Goal: Transaction & Acquisition: Purchase product/service

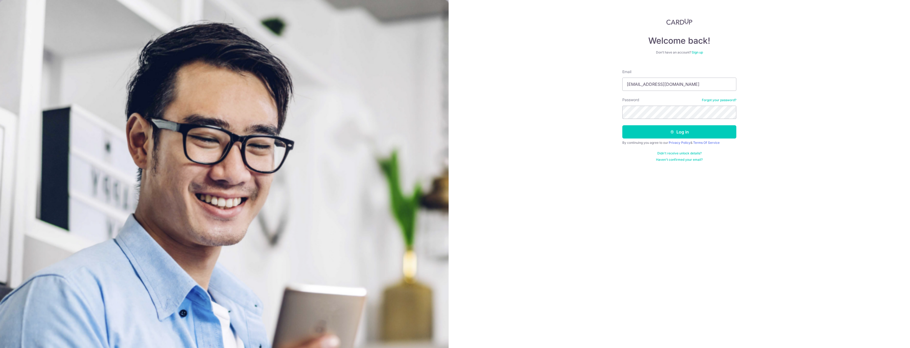
click at [622, 125] on button "Log in" at bounding box center [679, 131] width 114 height 13
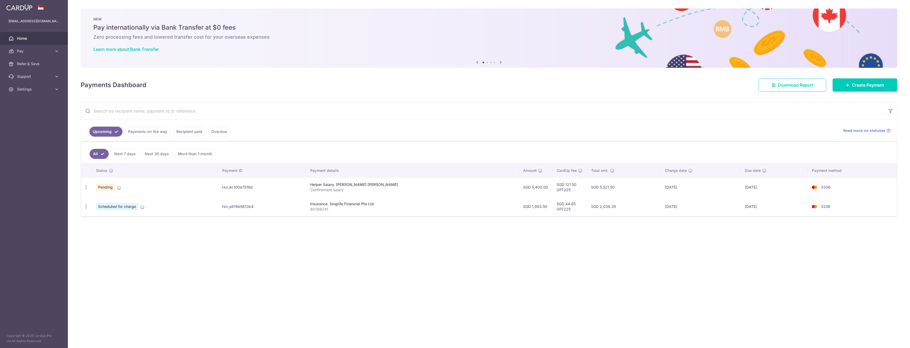
click at [698, 184] on td "17/10/2025" at bounding box center [701, 187] width 80 height 19
click at [86, 186] on icon "button" at bounding box center [86, 188] width 6 height 6
click at [102, 202] on span "Update payment" at bounding box center [114, 202] width 36 height 6
radio input "true"
type input "5,400.00"
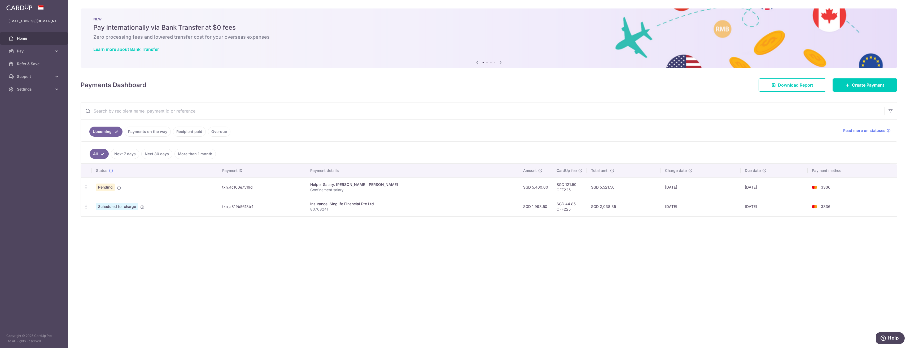
type input "23/10/2025"
type input "Confinement salary"
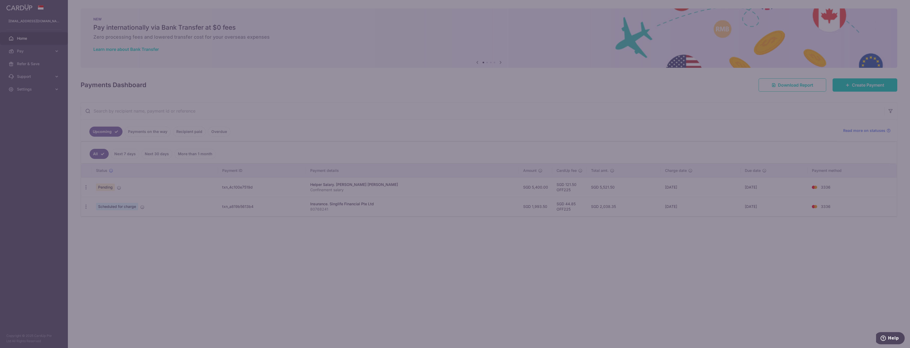
type input "OFF225"
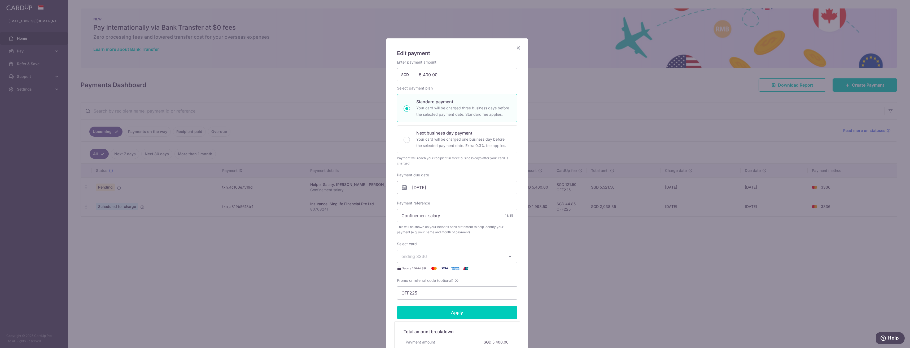
click at [420, 188] on input "23/10/2025" at bounding box center [457, 187] width 120 height 13
click at [405, 258] on link "19" at bounding box center [405, 257] width 8 height 8
type input "[DATE]"
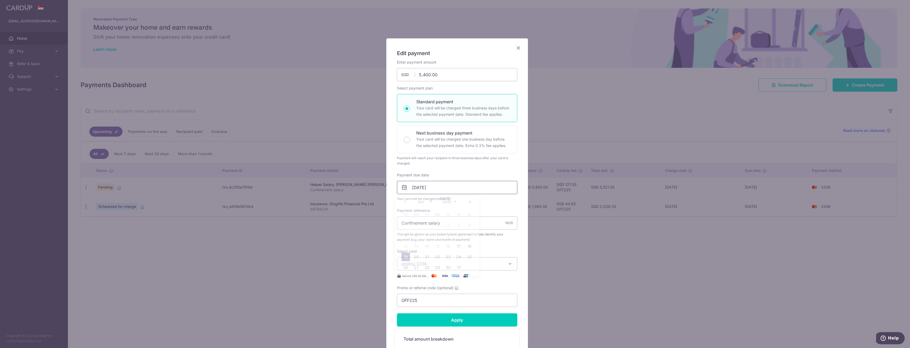
click at [439, 186] on input "19/10/2025" at bounding box center [457, 187] width 120 height 13
click at [474, 168] on div "Enter payment amount 5,400.00 5400.00 SGD To change the payment amount, please …" at bounding box center [457, 184] width 120 height 248
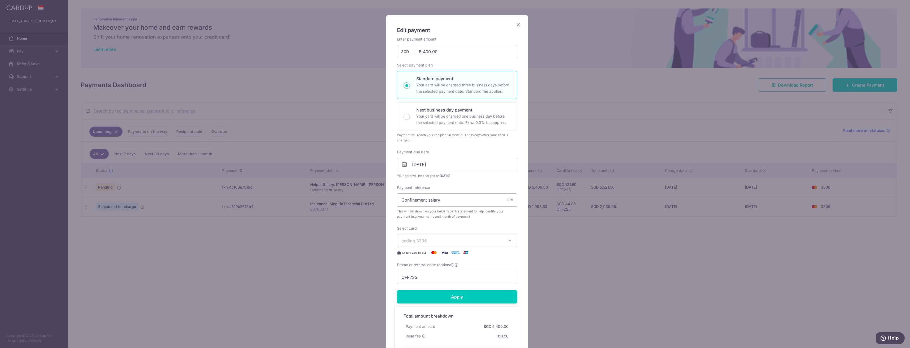
scroll to position [27, 0]
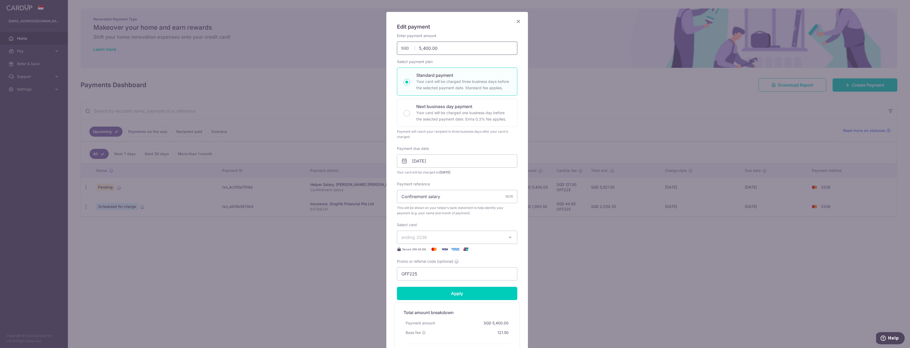
drag, startPoint x: 448, startPoint y: 48, endPoint x: 404, endPoint y: 51, distance: 44.1
click at [408, 51] on div "5,400.00 5400.00 SGD" at bounding box center [457, 48] width 120 height 13
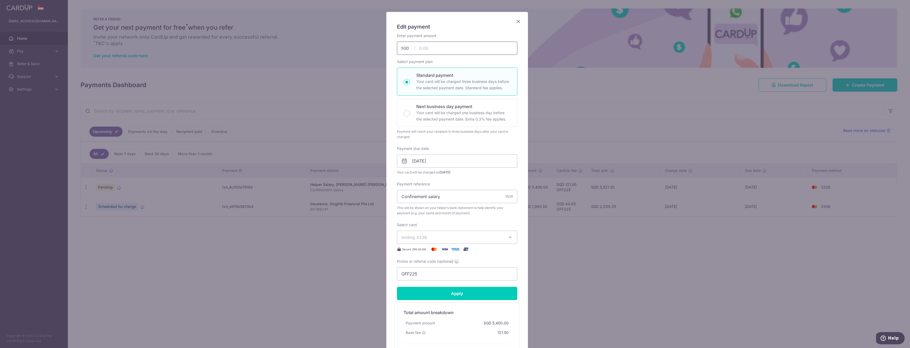
click at [425, 49] on input "text" at bounding box center [457, 48] width 120 height 13
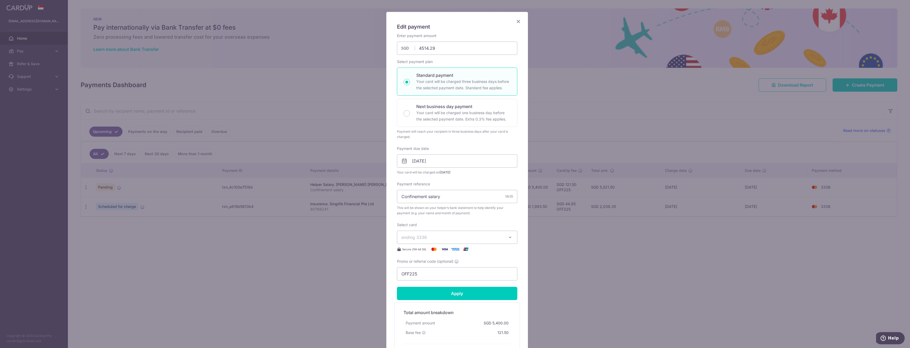
type input "4,514.29"
click at [437, 146] on div "Payment due date 19/10/2025 Your card will be charged on 14/10/2025" at bounding box center [457, 160] width 120 height 29
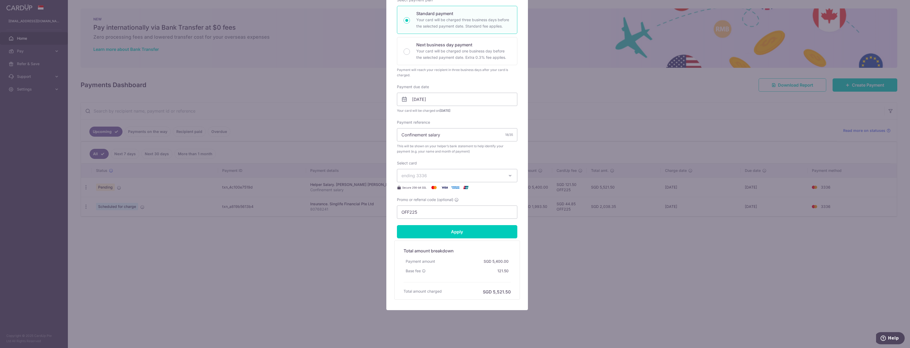
scroll to position [89, 0]
click at [461, 231] on input "Apply" at bounding box center [457, 231] width 120 height 13
type input "Successfully Applied"
click at [344, 234] on div "Edit payment By clicking apply, you will make changes to all payments to Wong L…" at bounding box center [455, 174] width 910 height 348
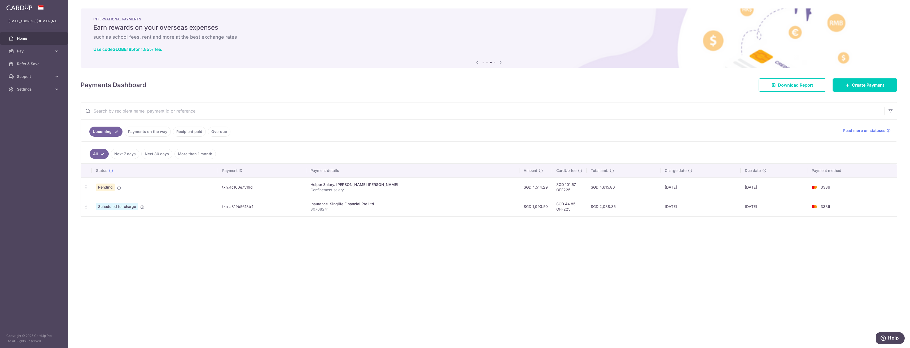
click at [452, 186] on div "Helper Salary. Wong Lok Jon" at bounding box center [412, 184] width 205 height 5
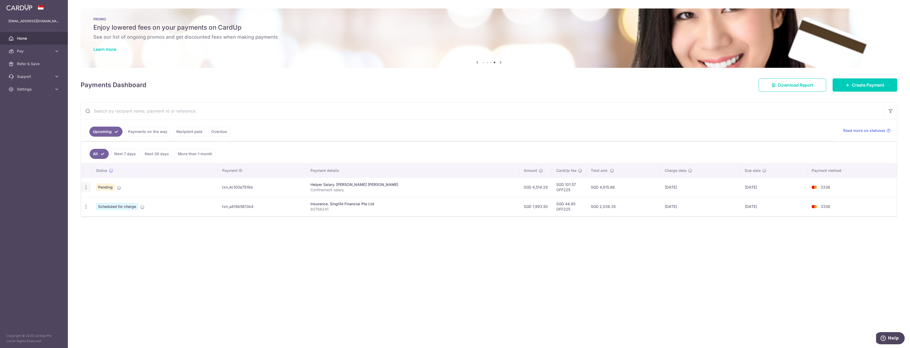
click at [85, 187] on icon "button" at bounding box center [86, 188] width 6 height 6
click at [99, 212] on span "Cancel payment" at bounding box center [114, 215] width 36 height 6
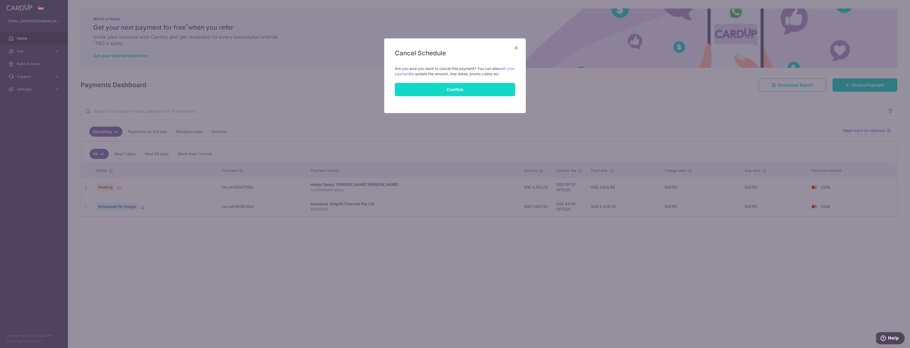
click at [448, 88] on button "Confirm" at bounding box center [455, 89] width 120 height 13
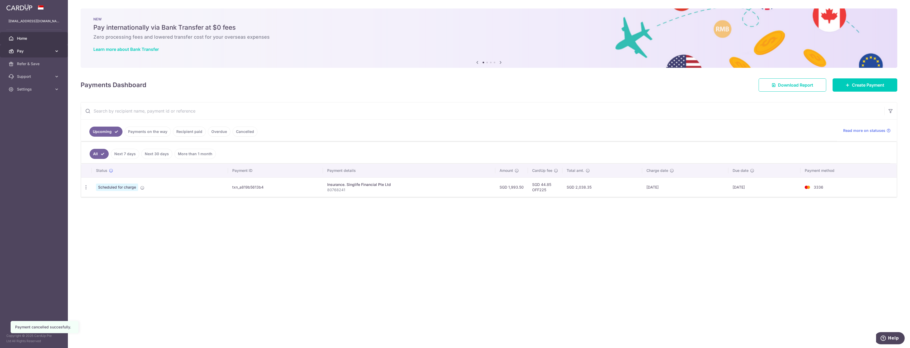
click at [22, 55] on link "Pay" at bounding box center [34, 51] width 68 height 13
click at [27, 66] on span "Payments" at bounding box center [34, 63] width 35 height 5
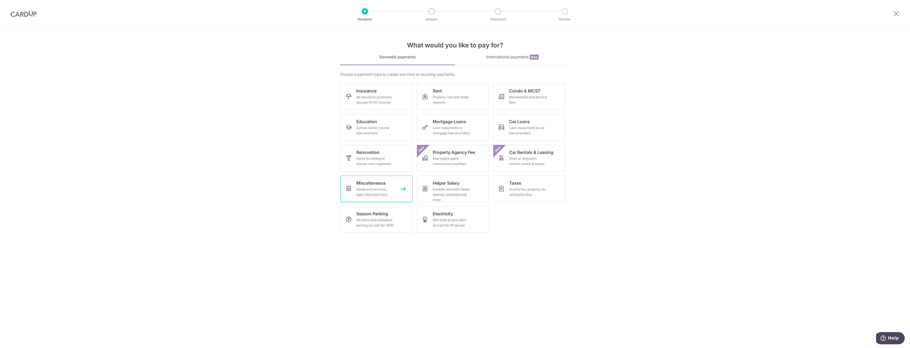
click at [393, 186] on link "Miscellaneous Goods and services, agent fees and more" at bounding box center [376, 189] width 72 height 27
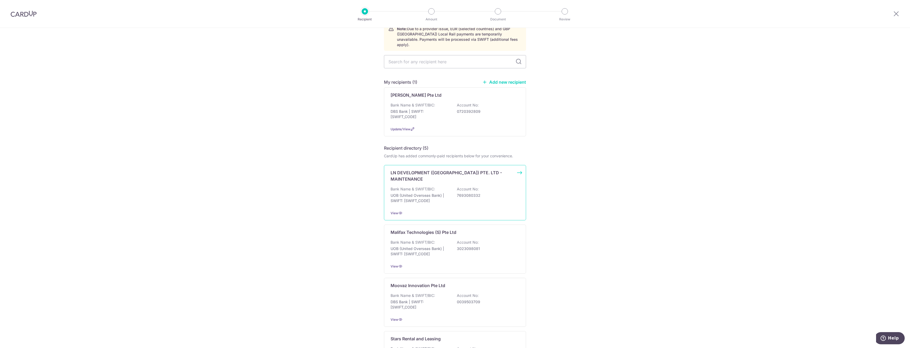
scroll to position [53, 0]
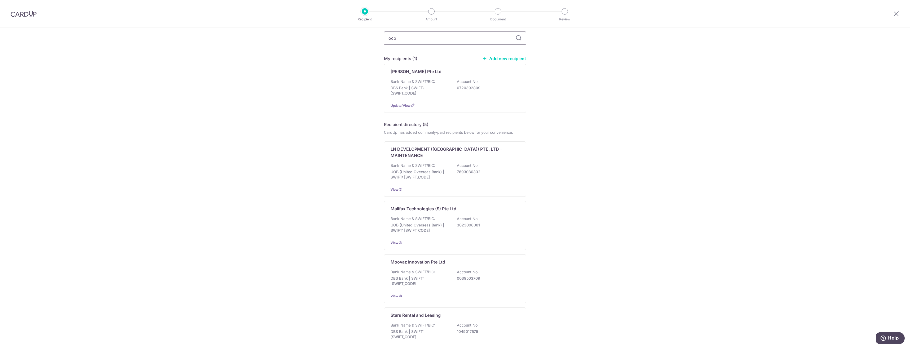
type input "ocbc"
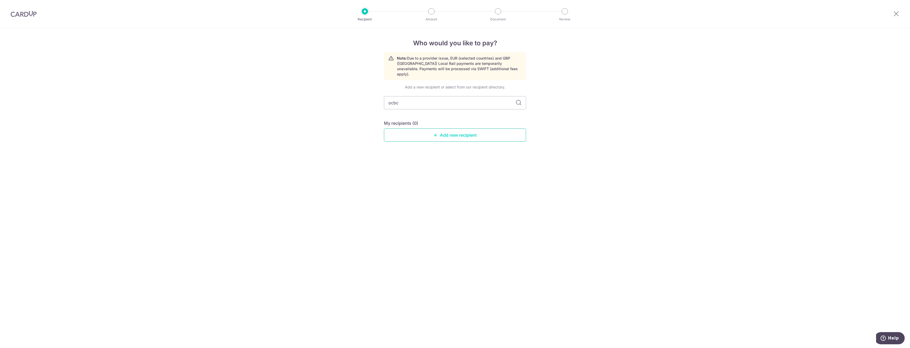
click at [442, 129] on link "Add new recipient" at bounding box center [455, 135] width 142 height 13
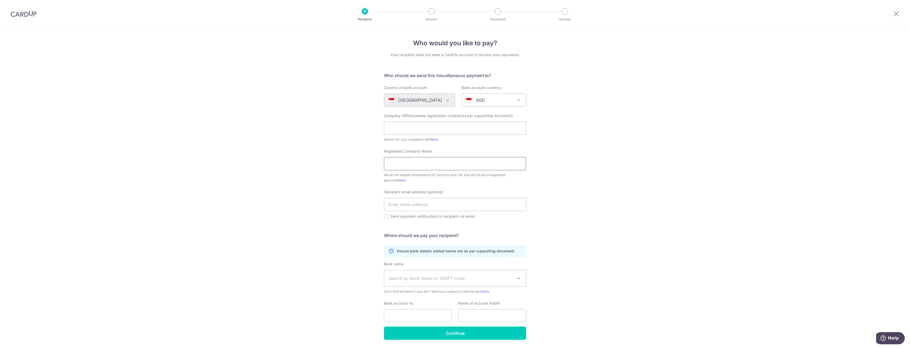
click at [417, 166] on input "Registered Company Name" at bounding box center [455, 163] width 142 height 13
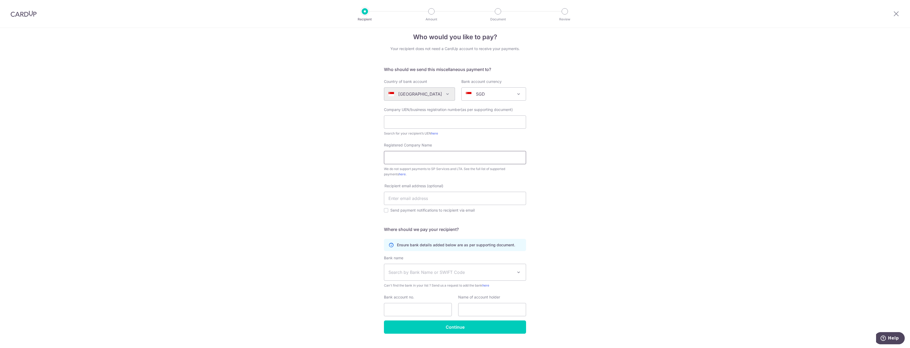
scroll to position [17, 0]
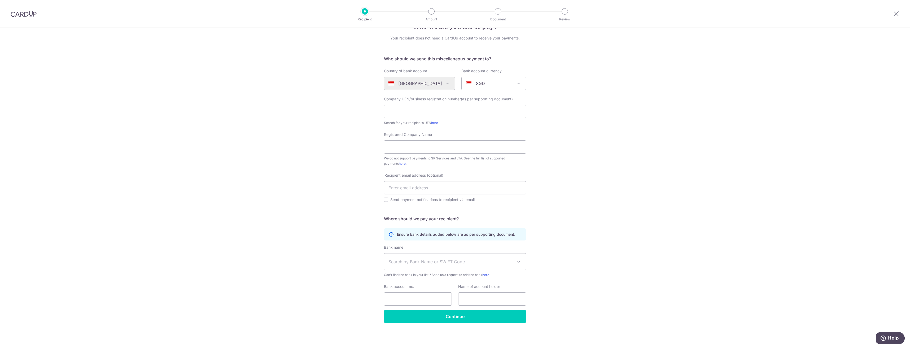
click at [325, 143] on div "Who would you like to pay? Your recipient does not need a CardUp account to rec…" at bounding box center [455, 179] width 910 height 337
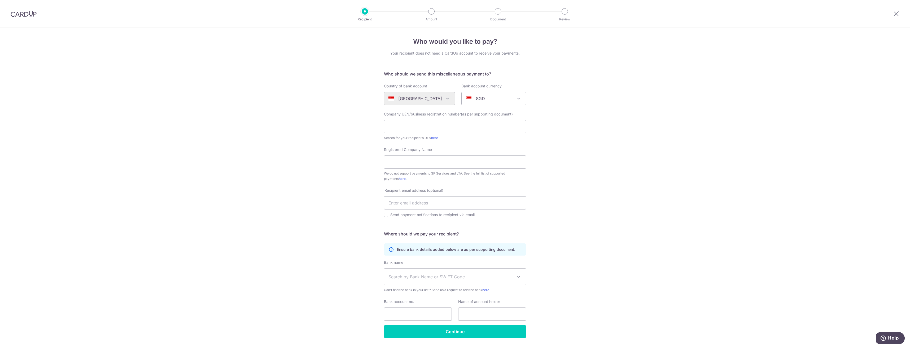
scroll to position [0, 0]
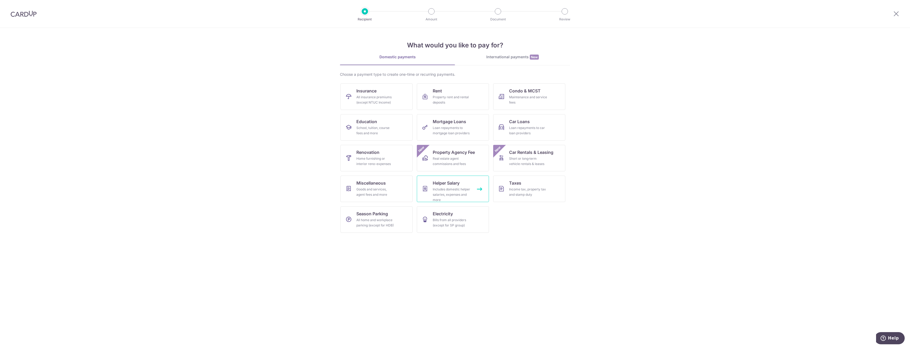
click at [465, 187] on div "Includes domestic helper salaries, expenses and more" at bounding box center [452, 195] width 38 height 16
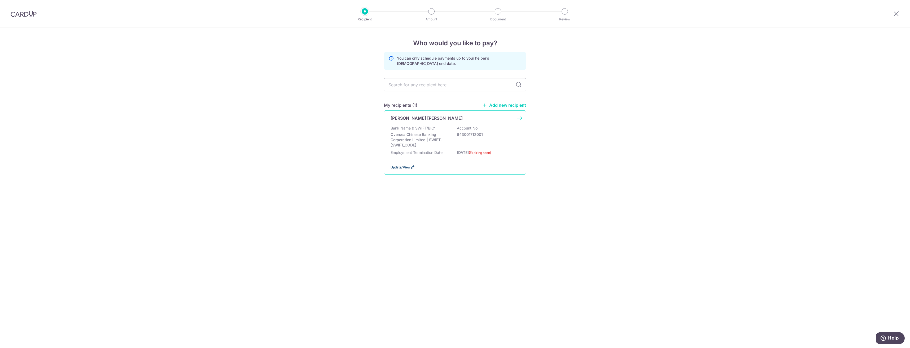
click at [396, 168] on span "Update/View" at bounding box center [400, 167] width 20 height 4
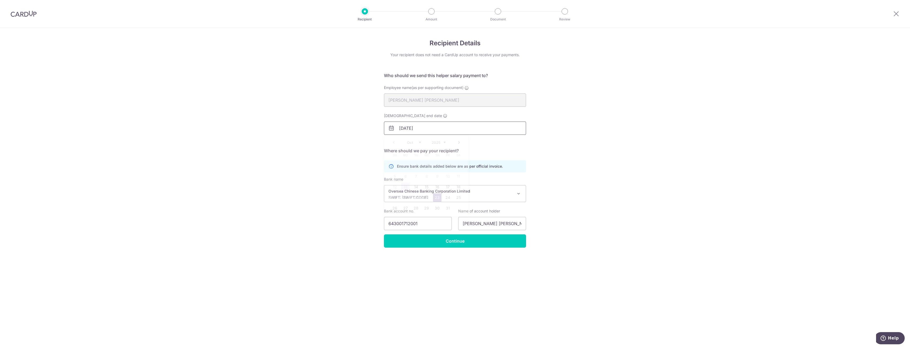
click at [435, 131] on input "23/10/2025" at bounding box center [455, 128] width 142 height 13
click at [406, 198] on link "20" at bounding box center [405, 197] width 8 height 8
type input "[DATE]"
click at [544, 159] on div "Recipient Details Your recipient does not need a CardUp account to receive your…" at bounding box center [455, 188] width 910 height 320
click at [455, 243] on input "Continue" at bounding box center [455, 241] width 142 height 13
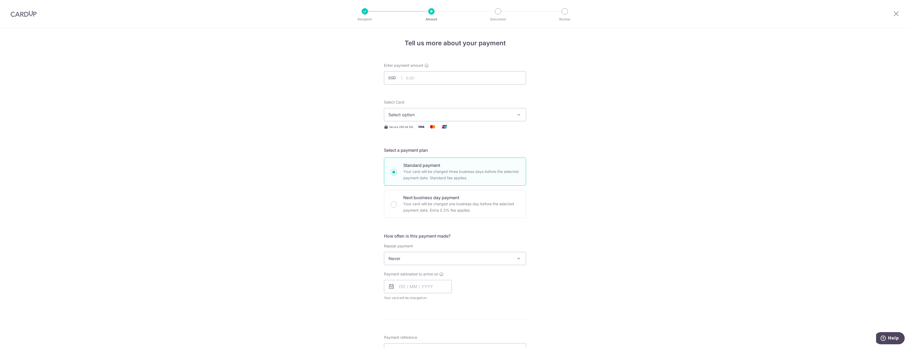
click at [614, 177] on div "Tell us more about your payment Enter payment amount SGD Select Card Select opt…" at bounding box center [455, 267] width 910 height 479
click at [436, 78] on input "text" at bounding box center [455, 77] width 142 height 13
type input "4,514.29"
click at [611, 117] on div "Tell us more about your payment Enter payment amount SGD 4,514.29 4514.29 Selec…" at bounding box center [455, 267] width 910 height 479
click at [442, 114] on span "Select option" at bounding box center [450, 115] width 124 height 6
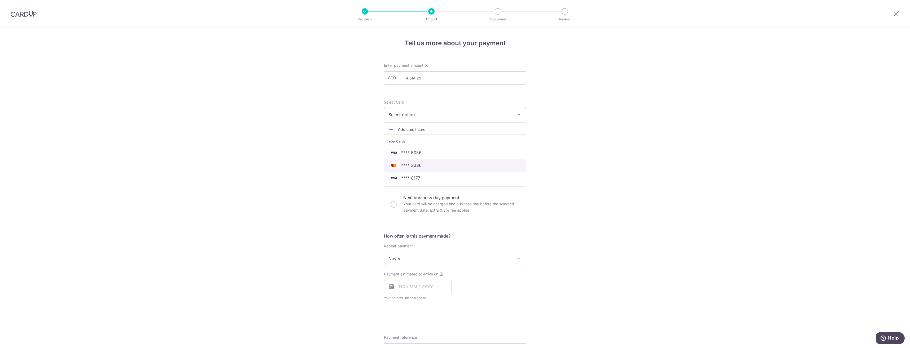
click at [411, 163] on span "**** 3336" at bounding box center [411, 165] width 20 height 6
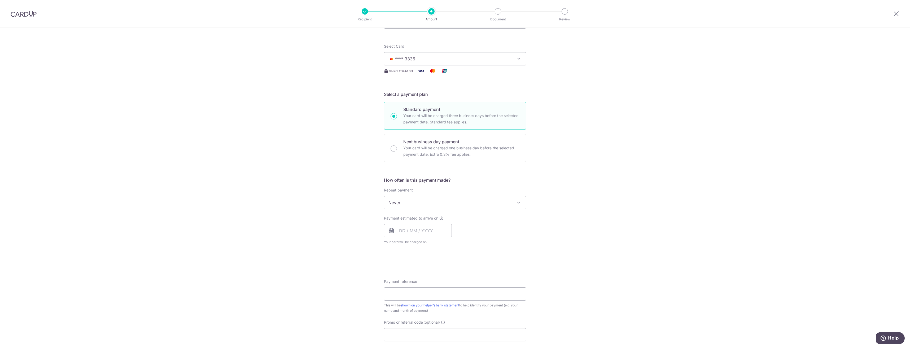
scroll to position [80, 0]
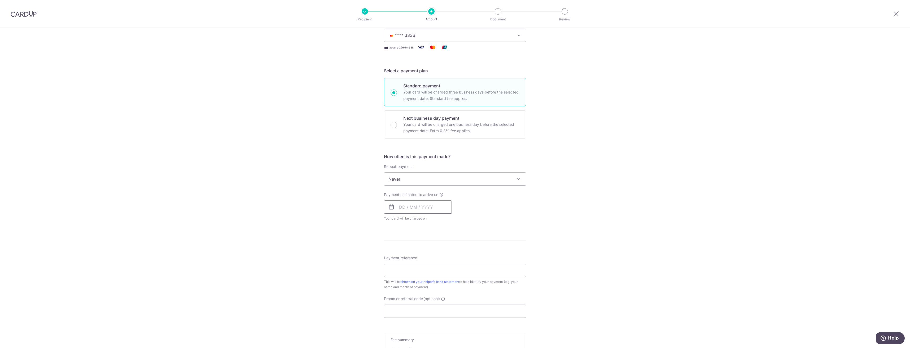
click at [414, 204] on input "text" at bounding box center [418, 207] width 68 height 13
click at [392, 279] on link "19" at bounding box center [394, 276] width 8 height 8
type input "[DATE]"
click at [556, 214] on div "Tell us more about your payment Enter payment amount SGD 4,514.29 4514.29 Selec…" at bounding box center [455, 198] width 910 height 501
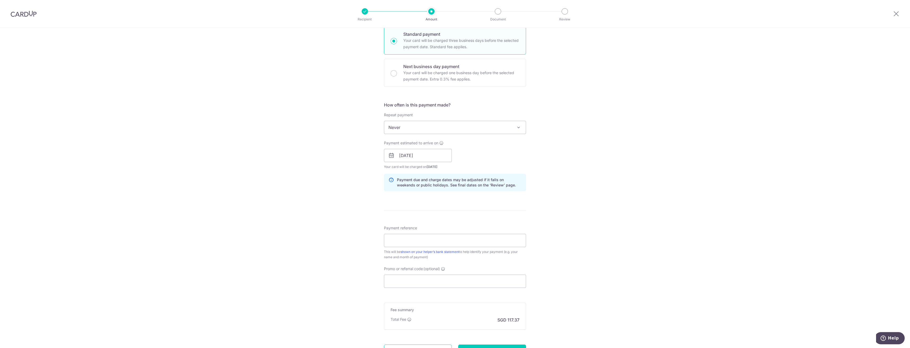
scroll to position [133, 0]
click at [423, 243] on input "Payment reference" at bounding box center [455, 239] width 142 height 13
click button "Add Card" at bounding box center [0, 0] width 0 height 0
type input "Confinement salary"
type input "off225"
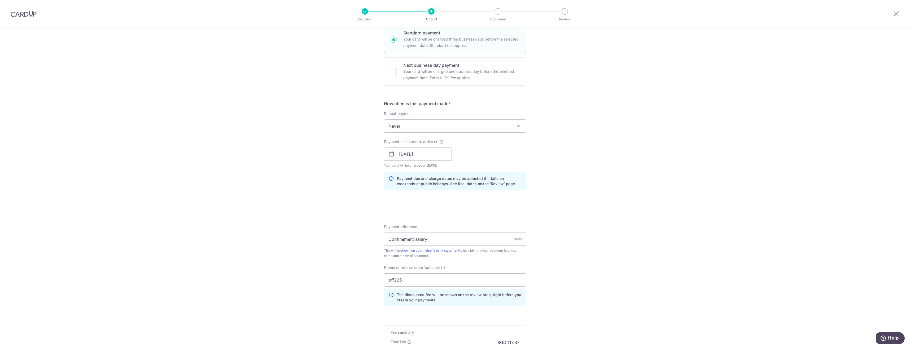
click at [317, 263] on div "Tell us more about your payment Enter payment amount SGD 4,514.29 4514.29 Selec…" at bounding box center [455, 157] width 910 height 525
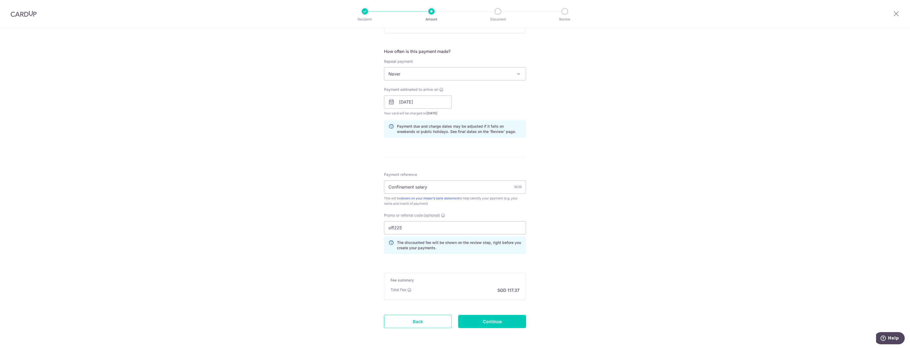
scroll to position [205, 0]
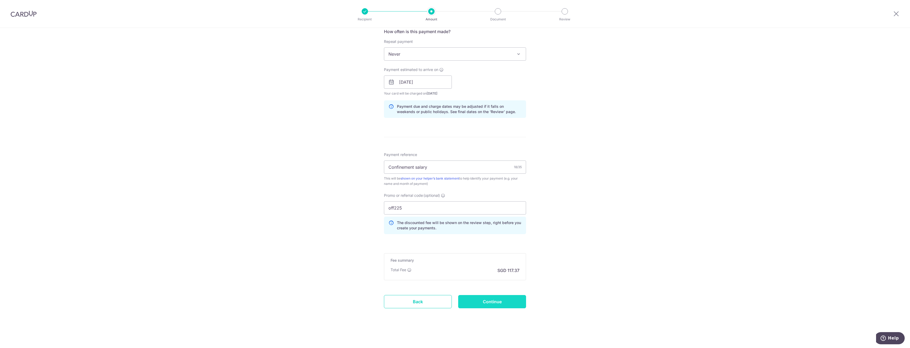
click at [480, 301] on input "Continue" at bounding box center [492, 301] width 68 height 13
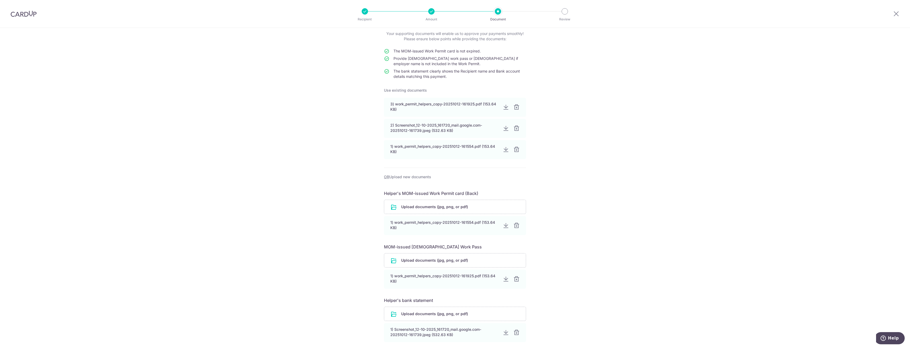
scroll to position [53, 0]
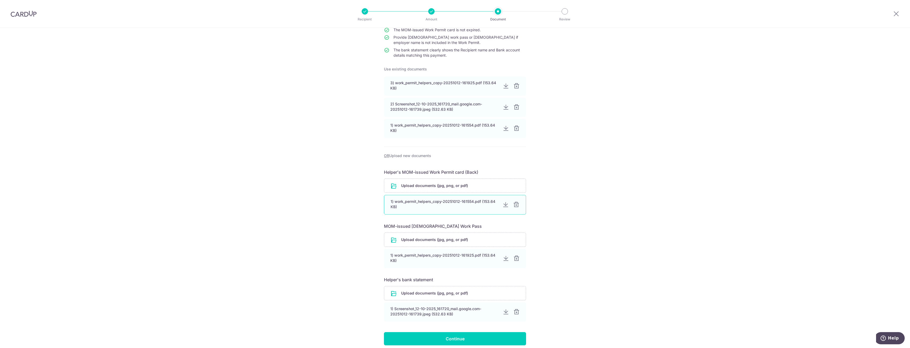
click at [514, 205] on div at bounding box center [516, 205] width 6 height 6
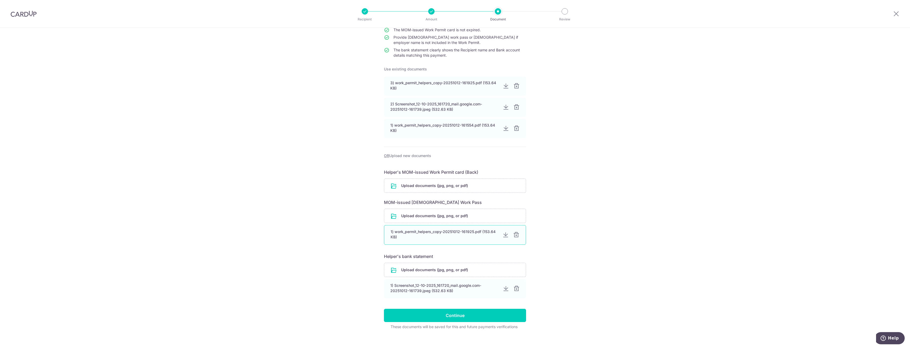
click at [514, 234] on div at bounding box center [516, 235] width 6 height 6
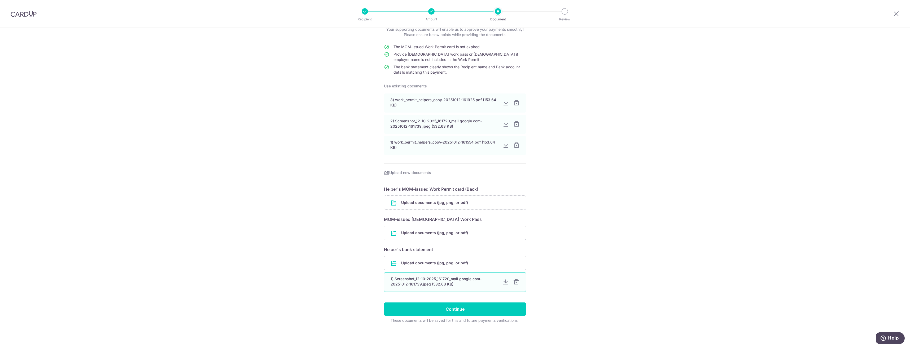
click at [513, 281] on div at bounding box center [516, 282] width 6 height 6
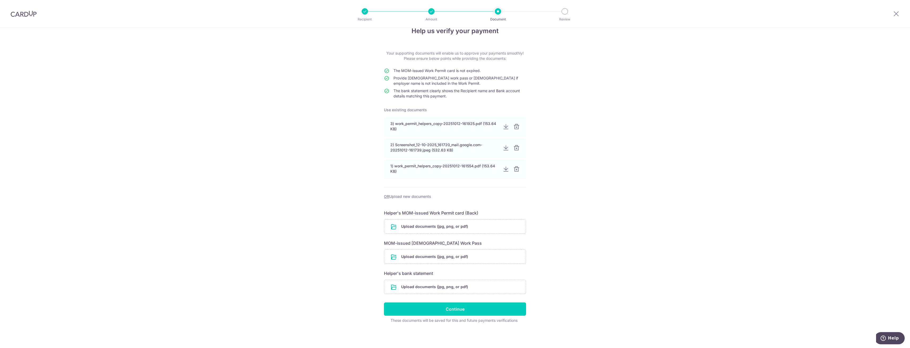
scroll to position [12, 0]
click at [390, 228] on input "file" at bounding box center [455, 227] width 142 height 14
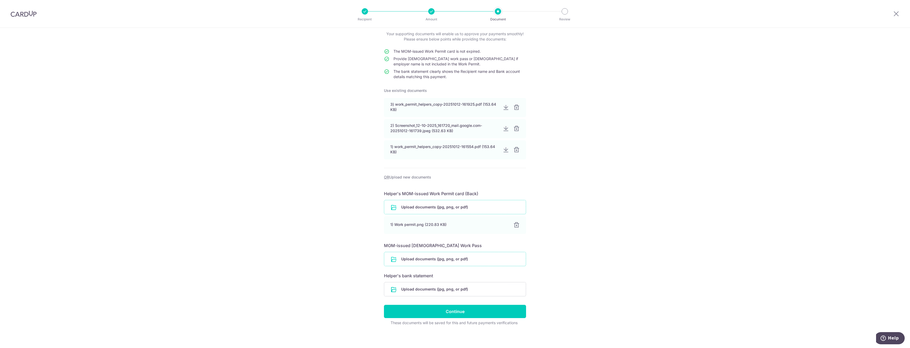
scroll to position [34, 0]
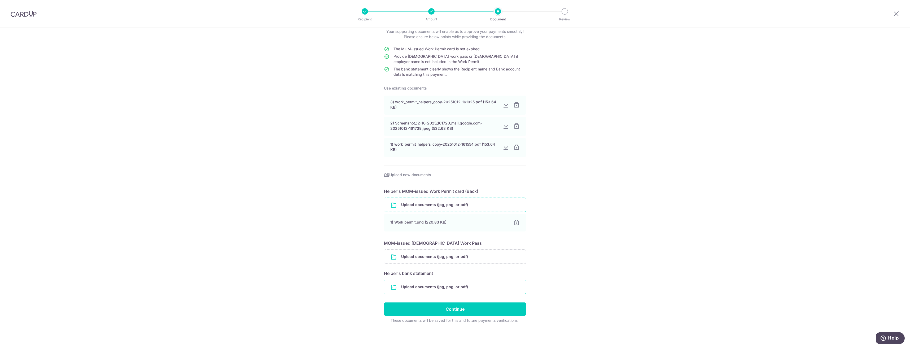
click at [412, 289] on input "file" at bounding box center [455, 287] width 142 height 14
click at [421, 257] on input "file" at bounding box center [455, 257] width 142 height 14
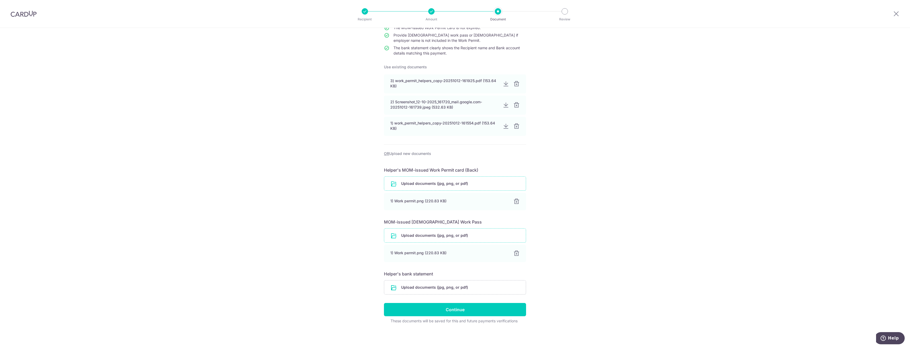
scroll to position [56, 0]
click at [455, 286] on input "file" at bounding box center [455, 287] width 142 height 14
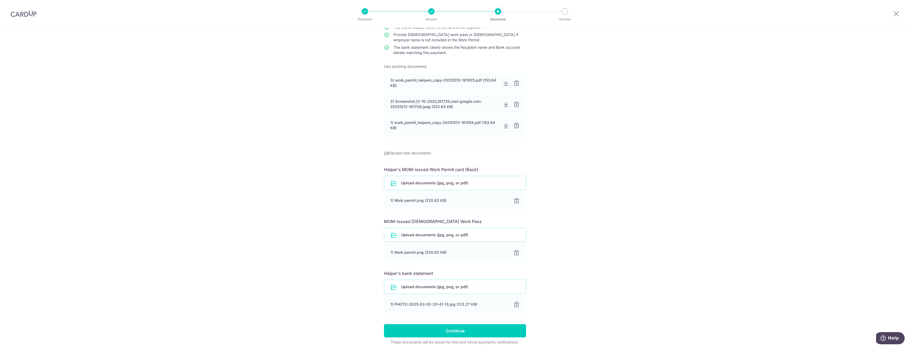
click at [575, 241] on div "Help us verify your payment Your supporting documents will enable us to approve…" at bounding box center [455, 171] width 910 height 398
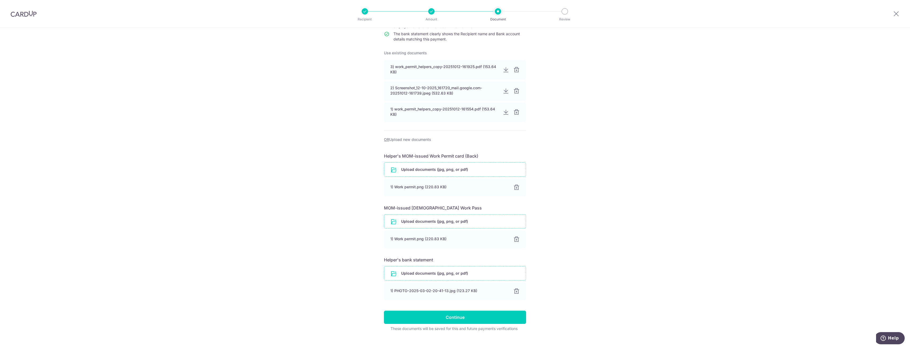
scroll to position [77, 0]
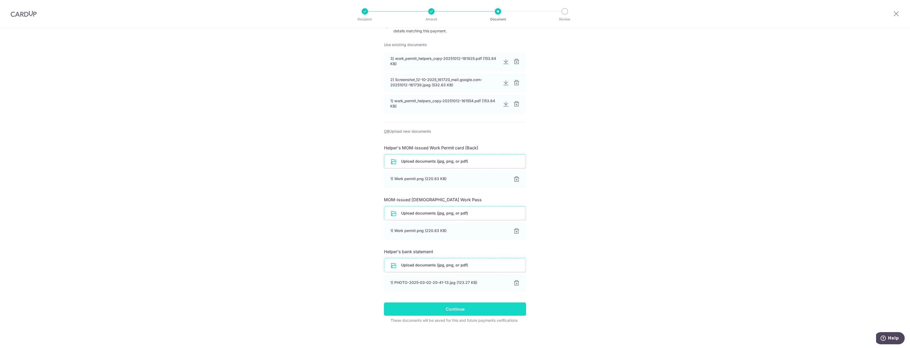
click at [473, 310] on input "Continue" at bounding box center [455, 309] width 142 height 13
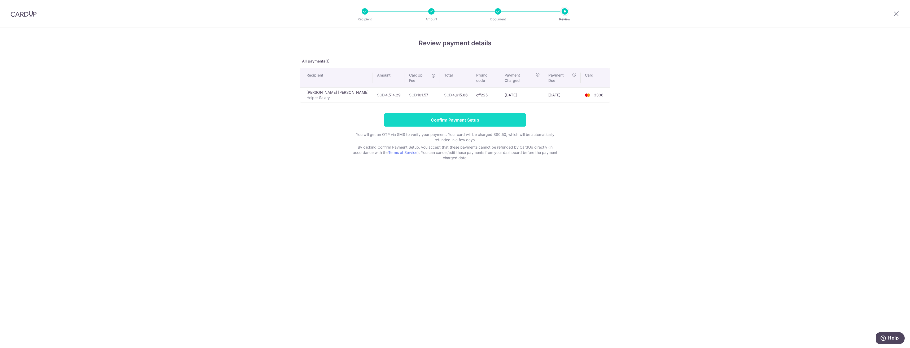
click at [450, 114] on input "Confirm Payment Setup" at bounding box center [455, 119] width 142 height 13
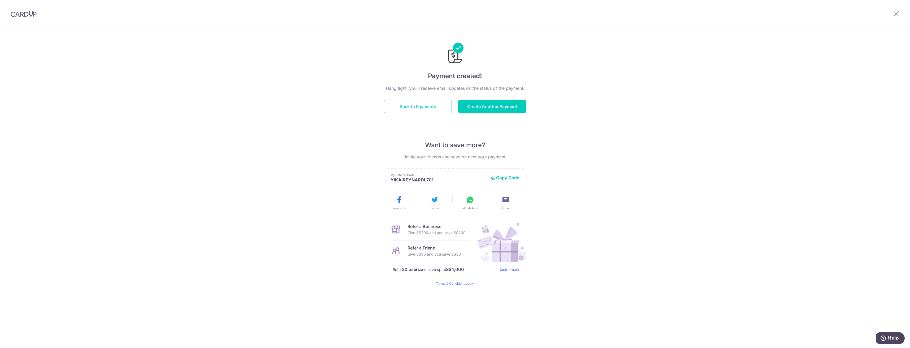
click at [409, 107] on button "Back to Payments" at bounding box center [418, 106] width 68 height 13
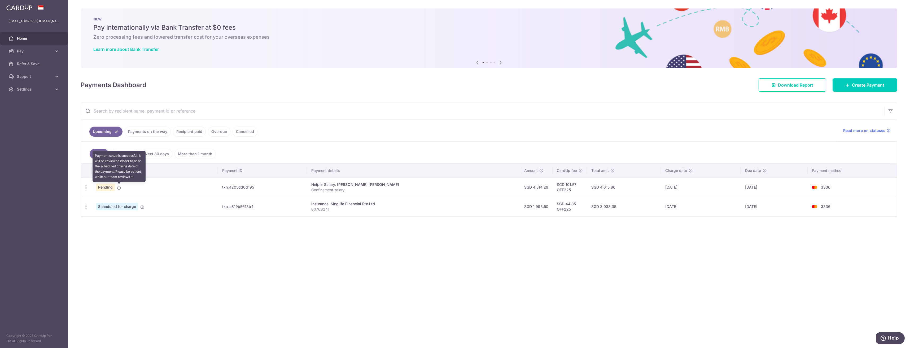
click at [120, 185] on span at bounding box center [119, 187] width 4 height 4
click at [116, 188] on td "Pending Payment setup is successful. It will be reviewed closer to or on the sc…" at bounding box center [155, 187] width 126 height 19
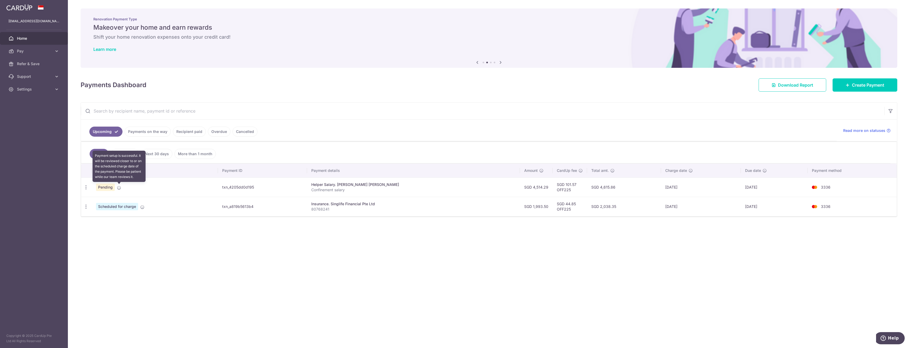
click at [119, 187] on icon at bounding box center [119, 188] width 4 height 4
click at [107, 186] on span "Pending" at bounding box center [105, 187] width 19 height 7
click at [107, 183] on td "Pending" at bounding box center [155, 187] width 126 height 19
click at [106, 189] on span "Pending" at bounding box center [105, 187] width 19 height 7
click at [885, 334] on button "Help" at bounding box center [889, 338] width 30 height 12
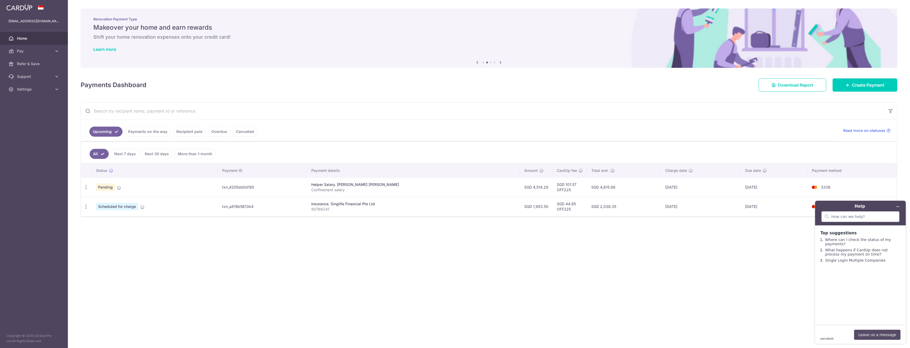
click at [877, 336] on button "Leave us a message" at bounding box center [877, 335] width 46 height 10
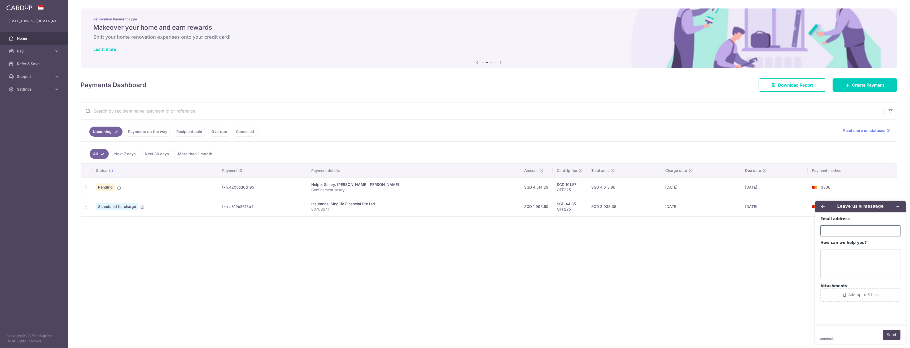
click at [844, 232] on input "Email address" at bounding box center [860, 231] width 80 height 11
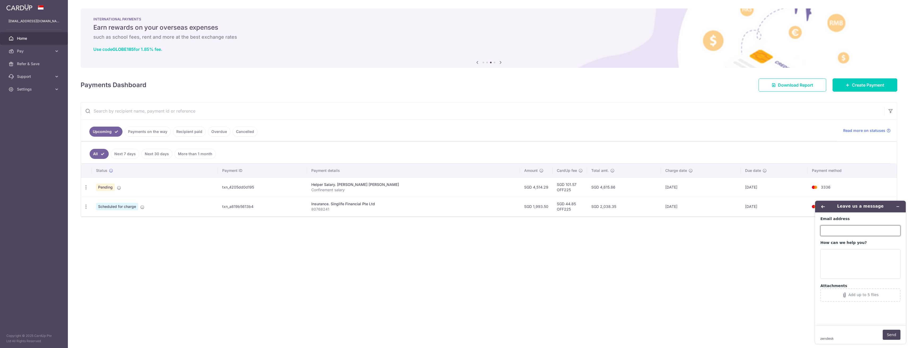
type input "[EMAIL_ADDRESS][DOMAIN_NAME]"
click at [833, 266] on textarea "How can we help you?" at bounding box center [860, 264] width 80 height 30
click at [723, 259] on div "× Pause Schedule Pause all future payments in this series Pause just this one p…" at bounding box center [489, 174] width 842 height 348
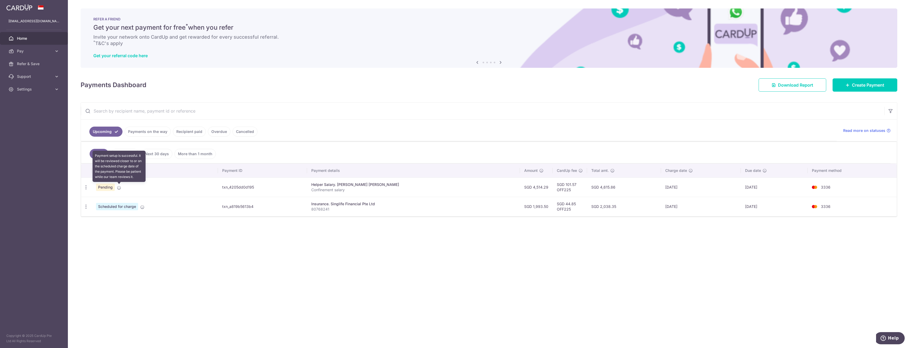
click at [118, 189] on icon at bounding box center [119, 188] width 4 height 4
click at [259, 187] on td "txn_4205dd0d195" at bounding box center [262, 187] width 89 height 19
click at [148, 133] on link "Payments on the way" at bounding box center [148, 132] width 46 height 10
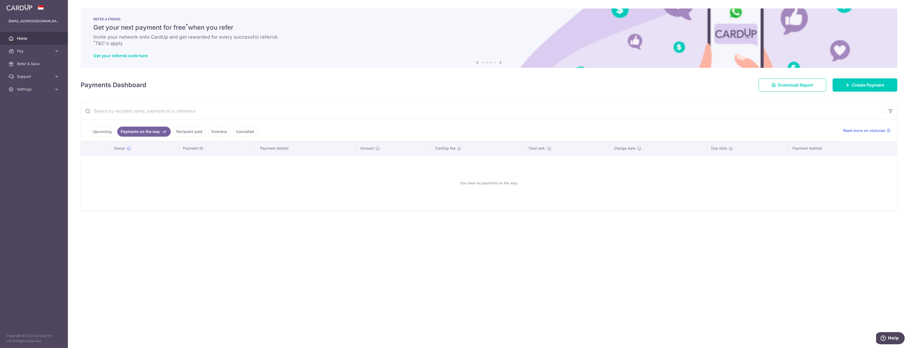
click at [104, 130] on link "Upcoming" at bounding box center [102, 132] width 26 height 10
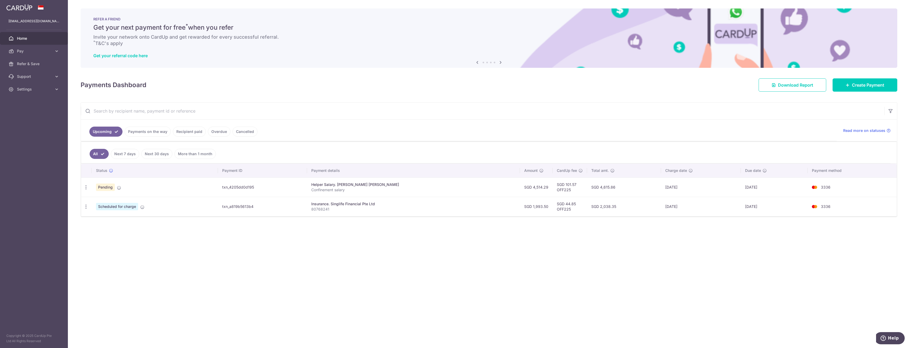
click at [186, 132] on link "Recipient paid" at bounding box center [189, 132] width 33 height 10
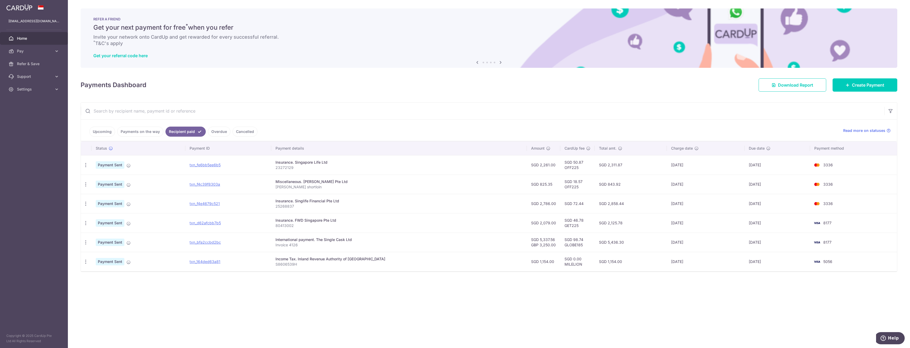
click at [101, 128] on link "Upcoming" at bounding box center [102, 132] width 26 height 10
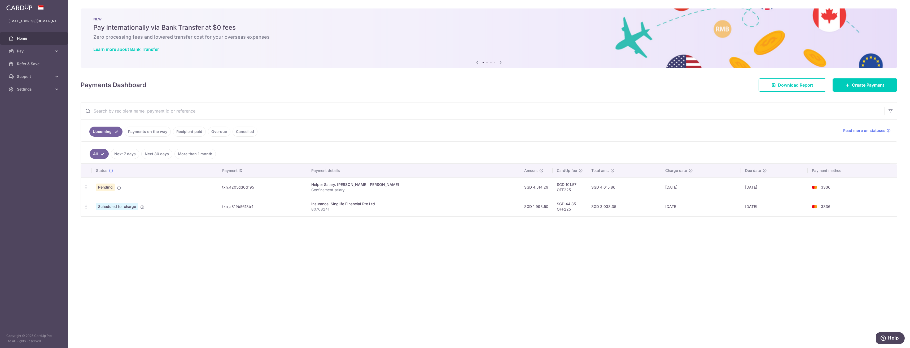
click at [106, 190] on span "Pending" at bounding box center [105, 187] width 19 height 7
click at [253, 205] on td "txn_a819b5613b4" at bounding box center [262, 206] width 89 height 19
click at [246, 192] on td "txn_4205dd0d195" at bounding box center [262, 187] width 89 height 19
drag, startPoint x: 248, startPoint y: 188, endPoint x: 251, endPoint y: 188, distance: 3.5
click at [251, 188] on td "txn_4205dd0d195" at bounding box center [262, 187] width 89 height 19
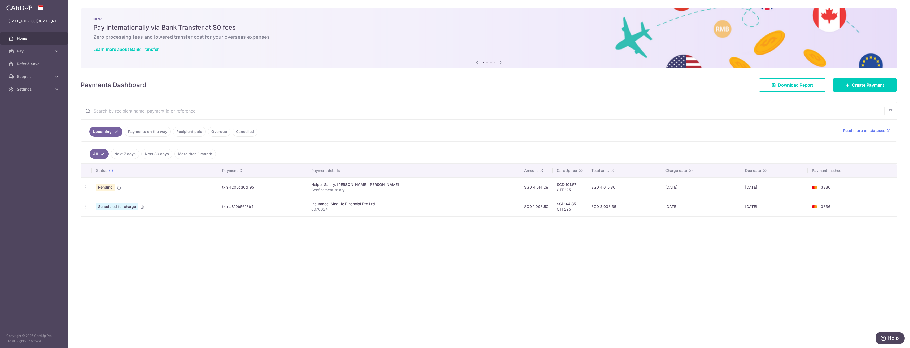
drag, startPoint x: 251, startPoint y: 188, endPoint x: 342, endPoint y: 188, distance: 91.2
click at [335, 185] on div "Helper Salary. Wong Lok Jon" at bounding box center [413, 184] width 204 height 5
click at [351, 190] on p "Confinement salary" at bounding box center [413, 189] width 204 height 5
click at [520, 188] on td "SGD 4,514.29" at bounding box center [536, 187] width 33 height 19
drag, startPoint x: 514, startPoint y: 188, endPoint x: 630, endPoint y: 193, distance: 116.5
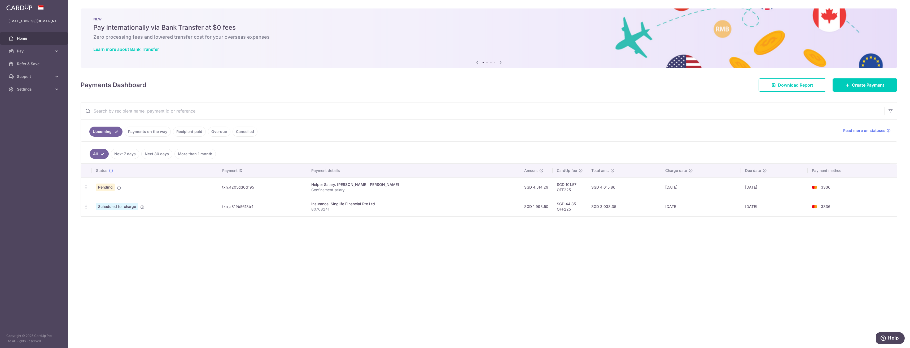
click at [635, 194] on td "SGD 4,615.86" at bounding box center [624, 187] width 74 height 19
drag, startPoint x: 84, startPoint y: 186, endPoint x: 87, endPoint y: 188, distance: 4.0
click at [84, 186] on icon "button" at bounding box center [86, 188] width 6 height 6
click at [104, 208] on link "Update payment" at bounding box center [108, 202] width 55 height 13
radio input "true"
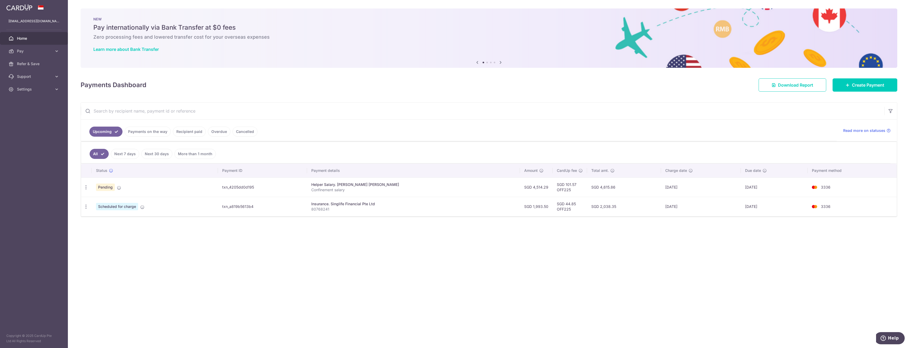
type input "4,514.29"
type input "19/10/2025"
type input "Confinement salary"
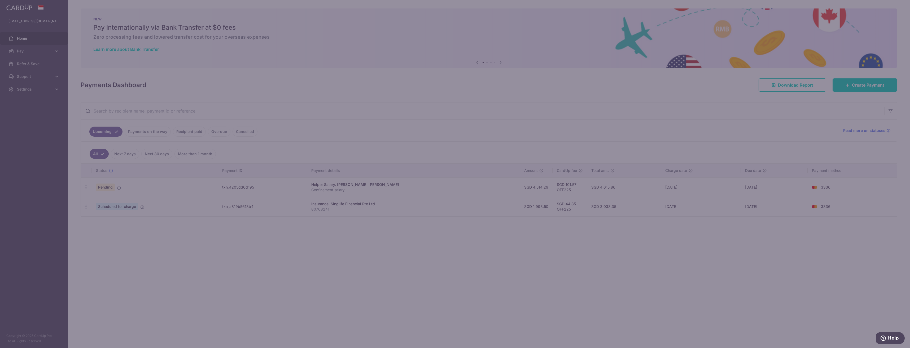
type input "OFF225"
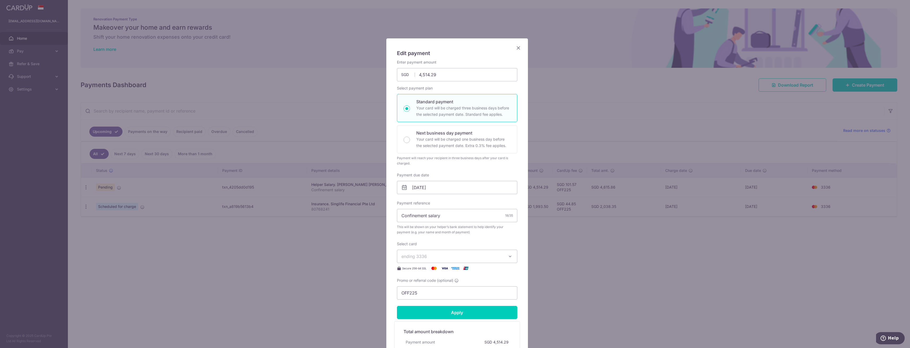
click at [517, 47] on icon "Close" at bounding box center [518, 48] width 6 height 7
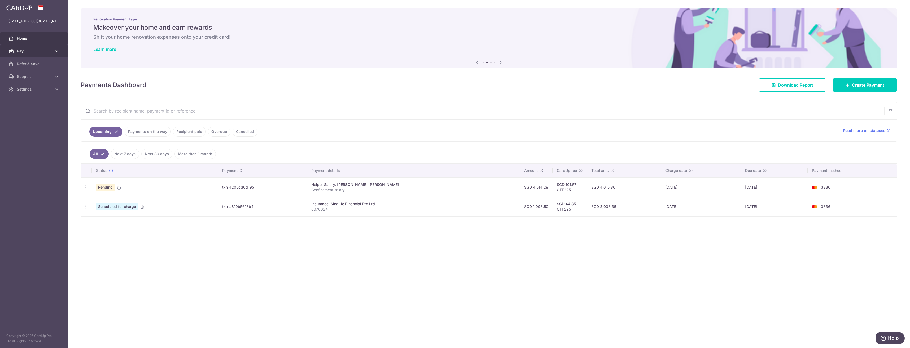
click at [24, 52] on span "Pay" at bounding box center [34, 51] width 35 height 5
click at [35, 66] on span "Payments" at bounding box center [34, 63] width 35 height 5
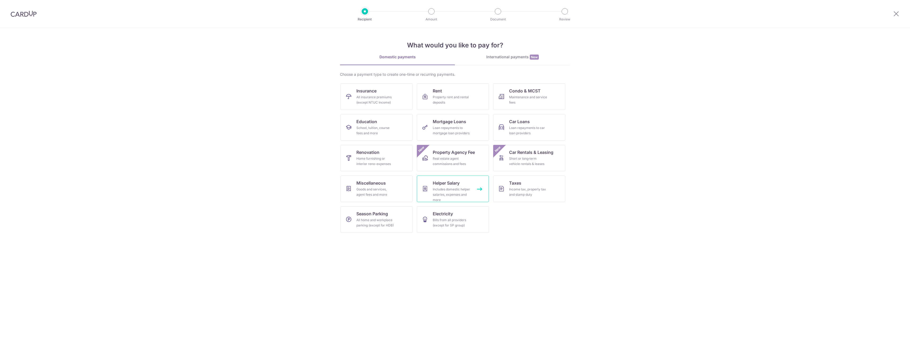
click at [451, 187] on div "Includes domestic helper salaries, expenses and more" at bounding box center [452, 195] width 38 height 16
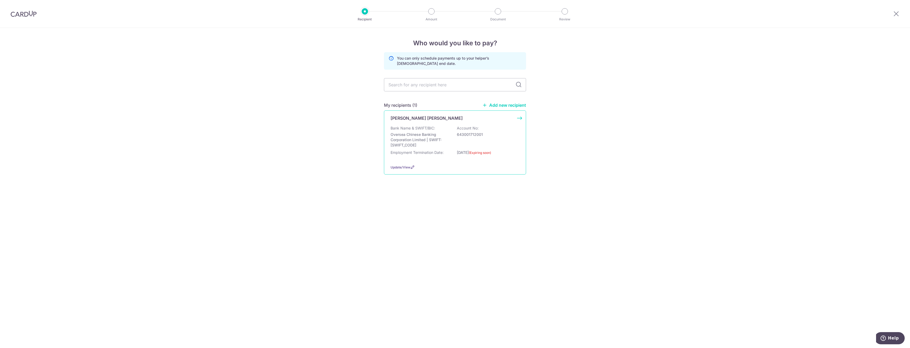
click at [432, 135] on p "Oversea Chinese Banking Corporation Limited | SWIFT: [SWIFT_CODE]" at bounding box center [419, 140] width 59 height 16
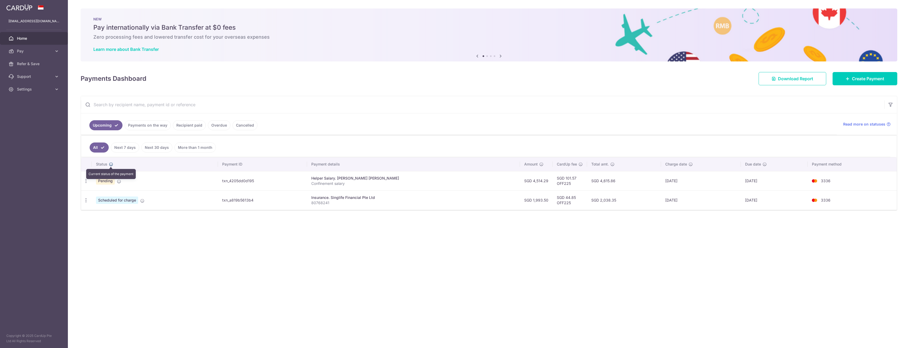
click at [112, 164] on icon at bounding box center [111, 164] width 4 height 4
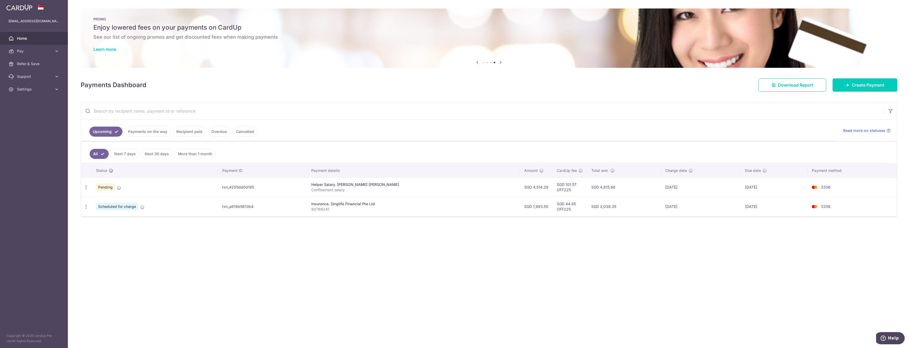
click at [107, 169] on link at bounding box center [110, 171] width 6 height 4
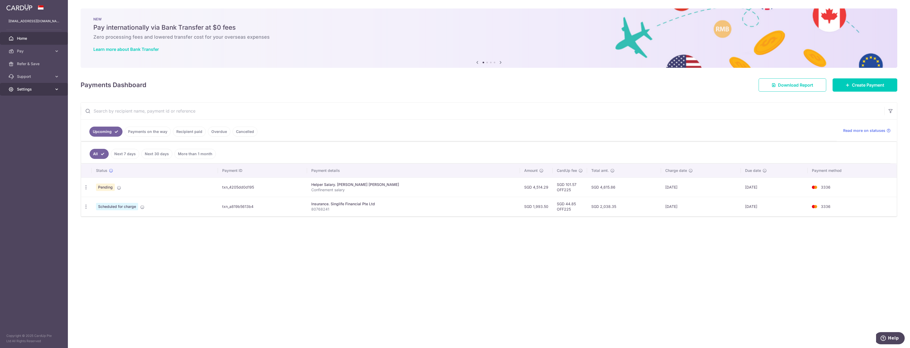
click at [38, 91] on span "Settings" at bounding box center [34, 89] width 35 height 5
click at [20, 113] on span "Logout" at bounding box center [34, 114] width 35 height 5
